Goal: Information Seeking & Learning: Learn about a topic

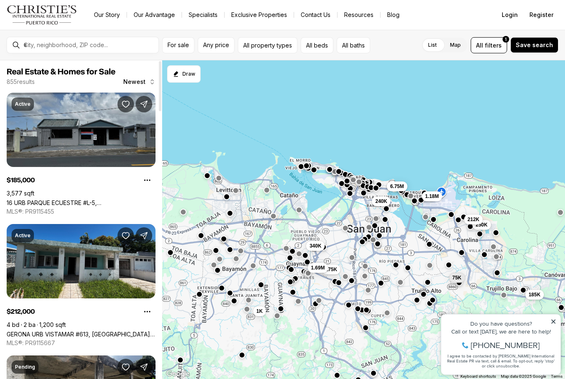
click at [148, 76] on span "Real Estate & Homes for Sale" at bounding box center [81, 72] width 149 height 10
click at [74, 81] on div "855 results Newest" at bounding box center [81, 82] width 149 height 8
click at [179, 52] on button "For sale" at bounding box center [178, 45] width 32 height 16
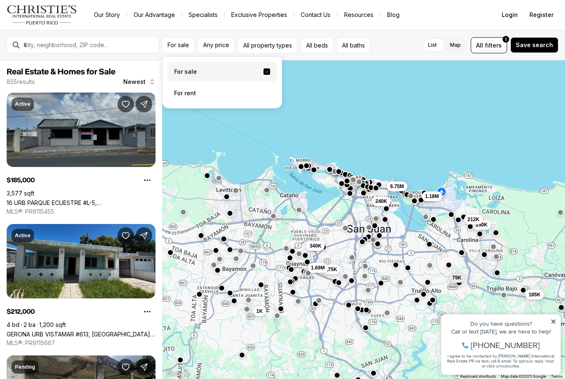
click at [226, 67] on label "For sale" at bounding box center [221, 72] width 109 height 20
click at [263, 69] on button "For sale" at bounding box center [266, 72] width 7 height 7
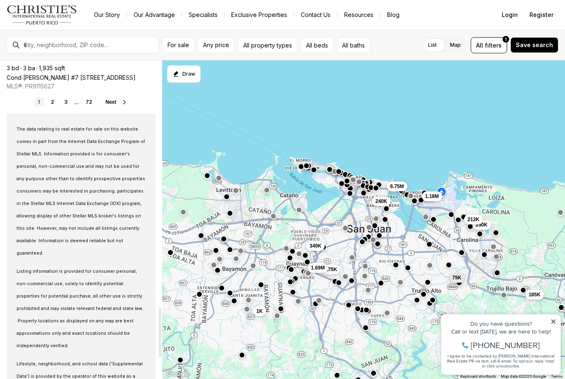
scroll to position [1575, 0]
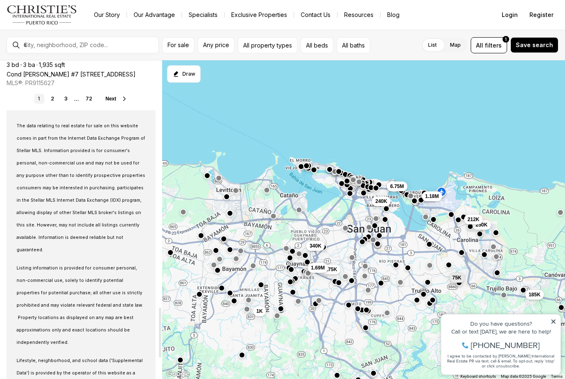
click at [115, 100] on span "Next" at bounding box center [110, 99] width 11 height 6
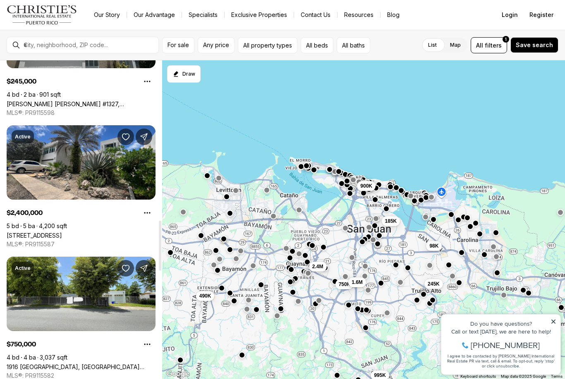
scroll to position [1019, 0]
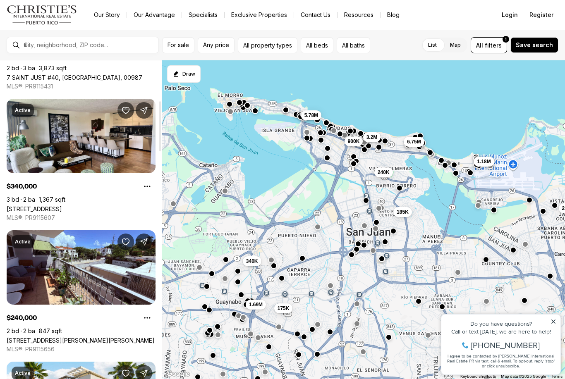
scroll to position [258, 0]
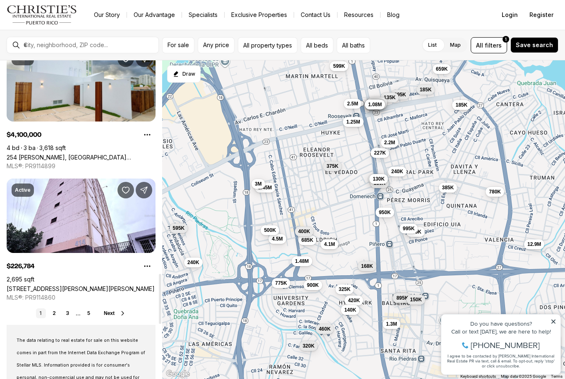
scroll to position [1361, 0]
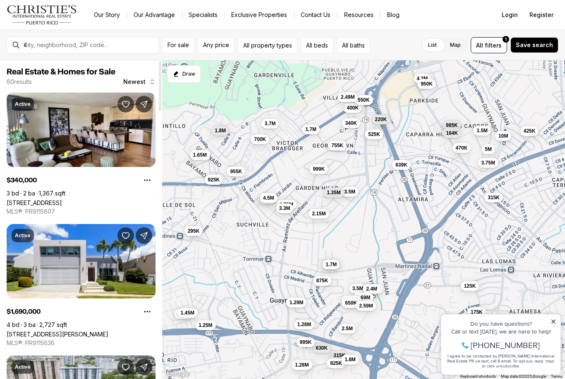
click at [550, 319] on icon at bounding box center [553, 322] width 6 height 6
